Goal: Download file/media

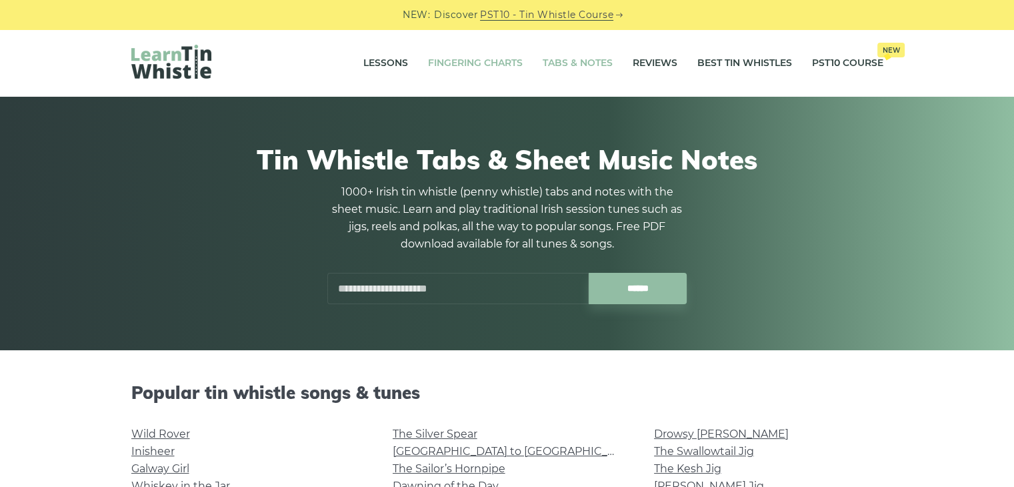
click at [466, 64] on link "Fingering Charts" at bounding box center [475, 63] width 95 height 33
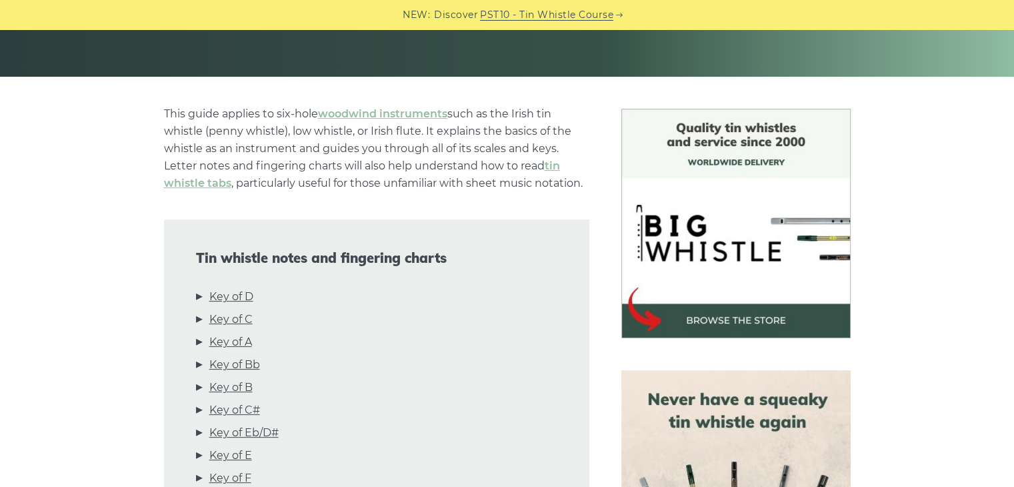
scroll to position [431, 0]
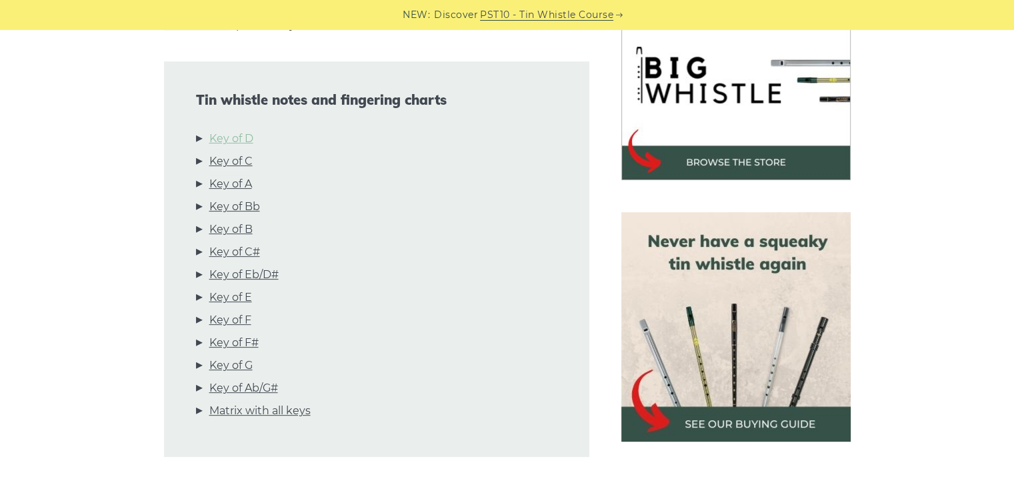
click at [243, 139] on link "Key of D" at bounding box center [231, 138] width 44 height 17
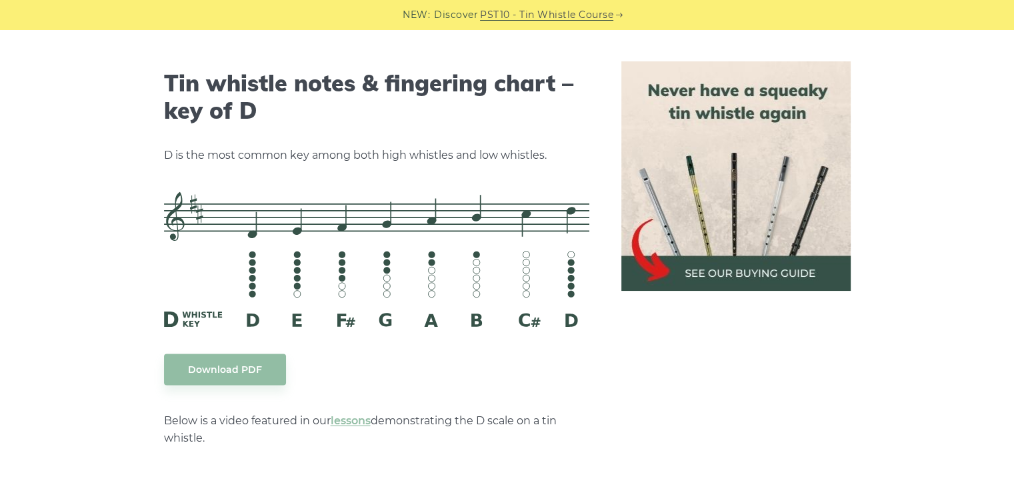
scroll to position [2077, 0]
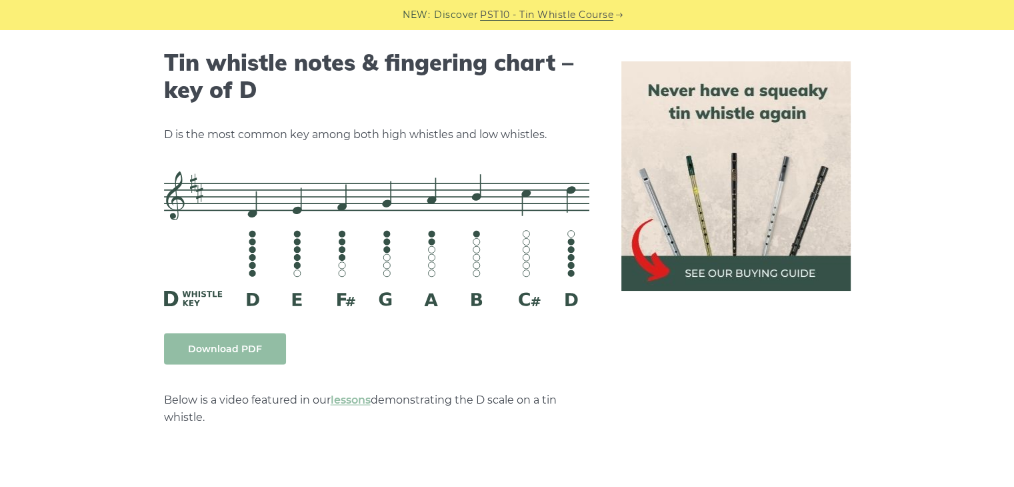
click at [212, 343] on link "Download PDF" at bounding box center [225, 348] width 122 height 31
